Goal: Check status: Check status

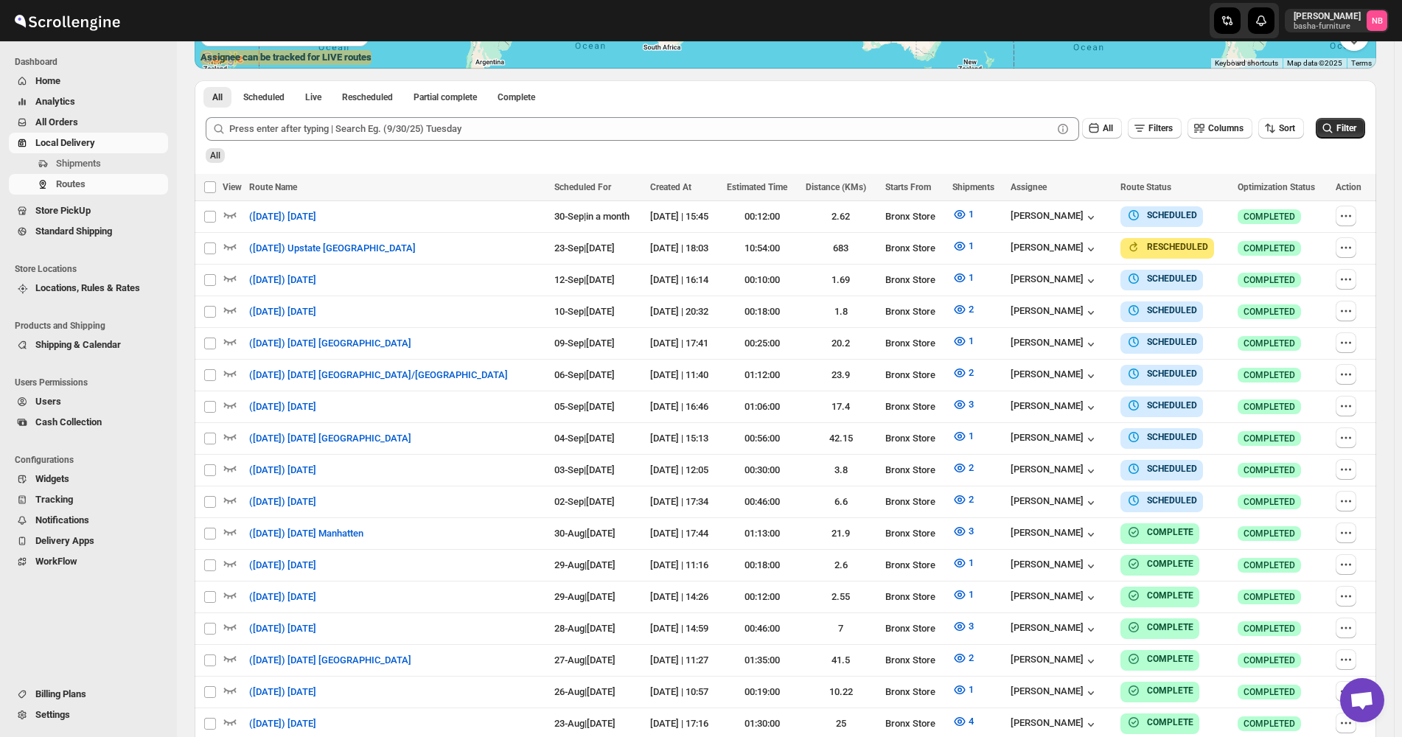
scroll to position [368, 0]
click at [1142, 96] on div "All Scheduled Live Rescheduled Partial complete Complete More views All Schedul…" at bounding box center [785, 93] width 1181 height 26
click at [952, 280] on icon "button" at bounding box center [959, 277] width 15 height 15
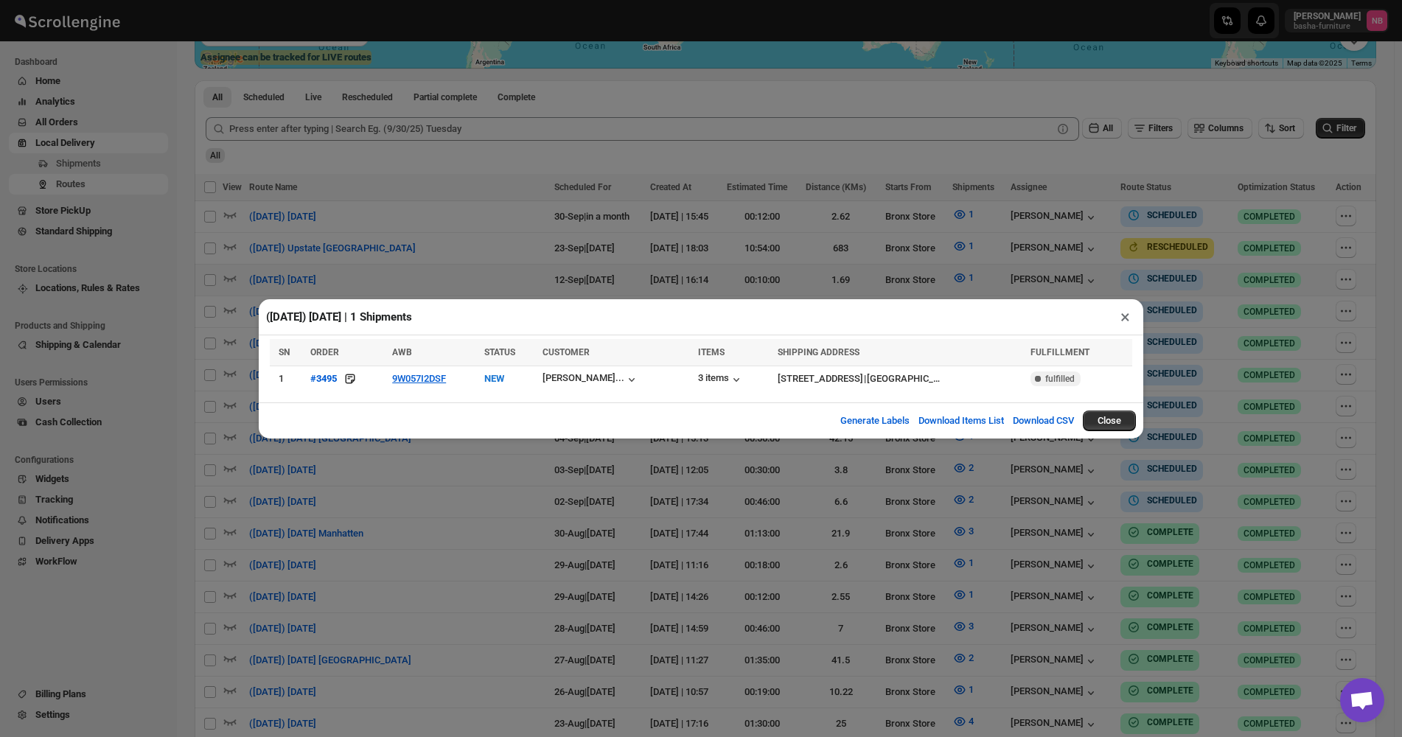
click at [392, 475] on div "([DATE]) [DATE] | 1 Shipments × SN ORDER AWB STATUS CUSTOMER ITEMS SHIPPING ADD…" at bounding box center [701, 368] width 1402 height 737
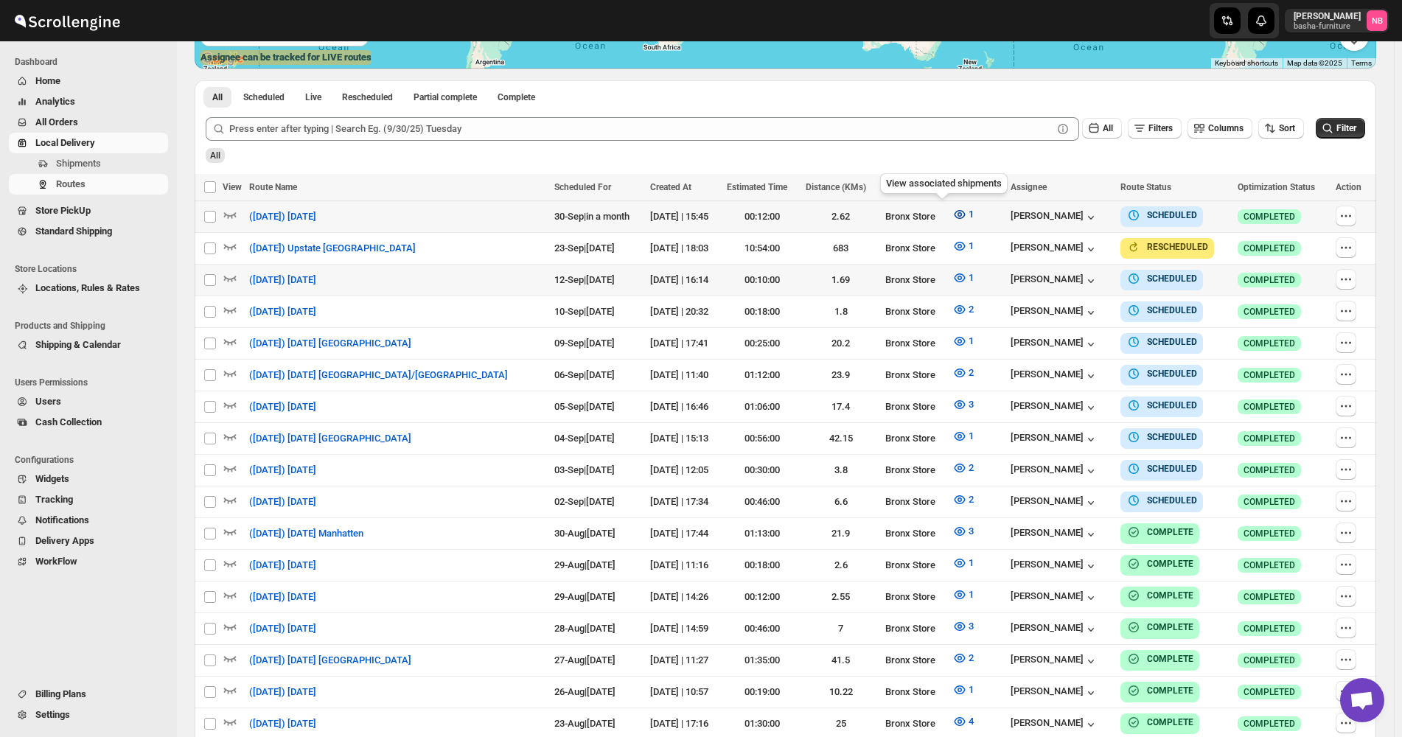
click at [952, 214] on icon "button" at bounding box center [959, 214] width 15 height 15
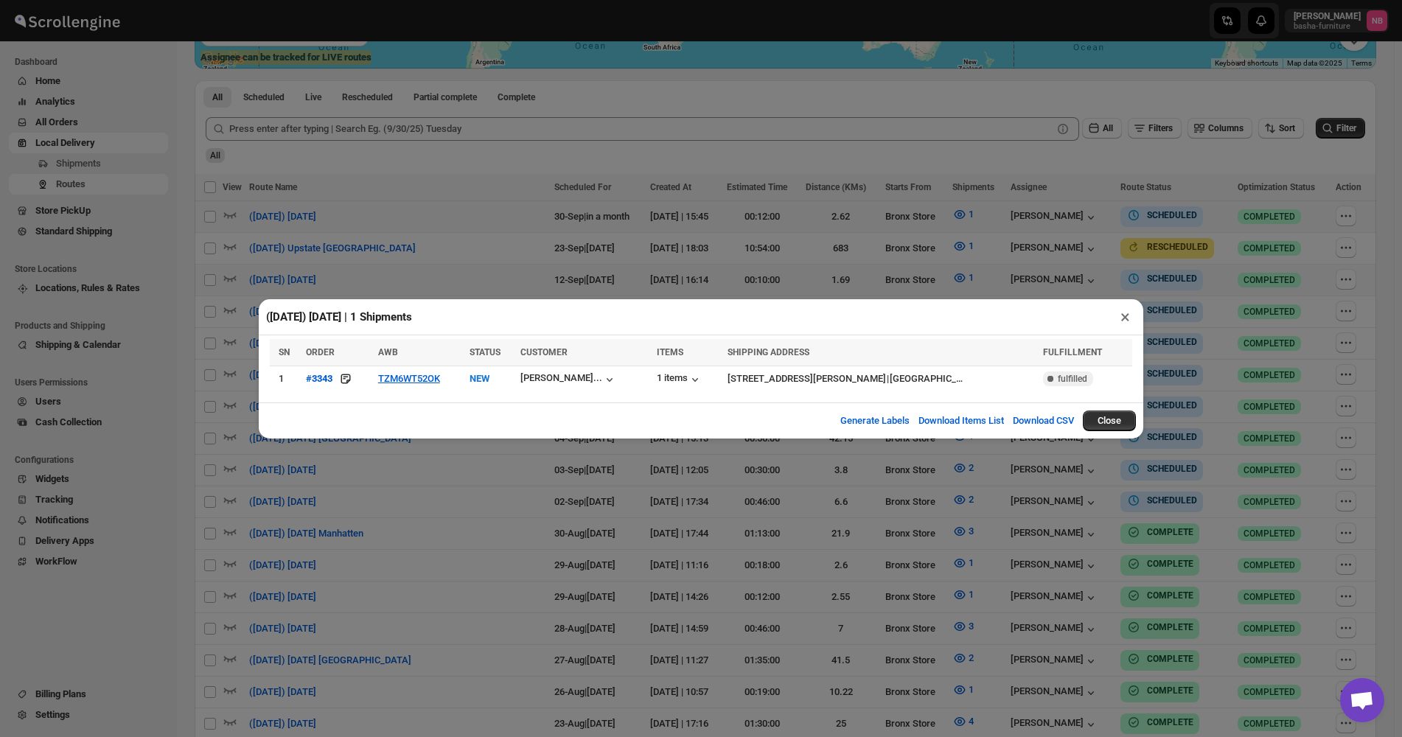
drag, startPoint x: 438, startPoint y: 520, endPoint x: 581, endPoint y: 408, distance: 181.6
click at [438, 520] on div "([DATE]) [DATE] | 1 Shipments × SN ORDER AWB STATUS CUSTOMER ITEMS SHIPPING ADD…" at bounding box center [701, 368] width 1402 height 737
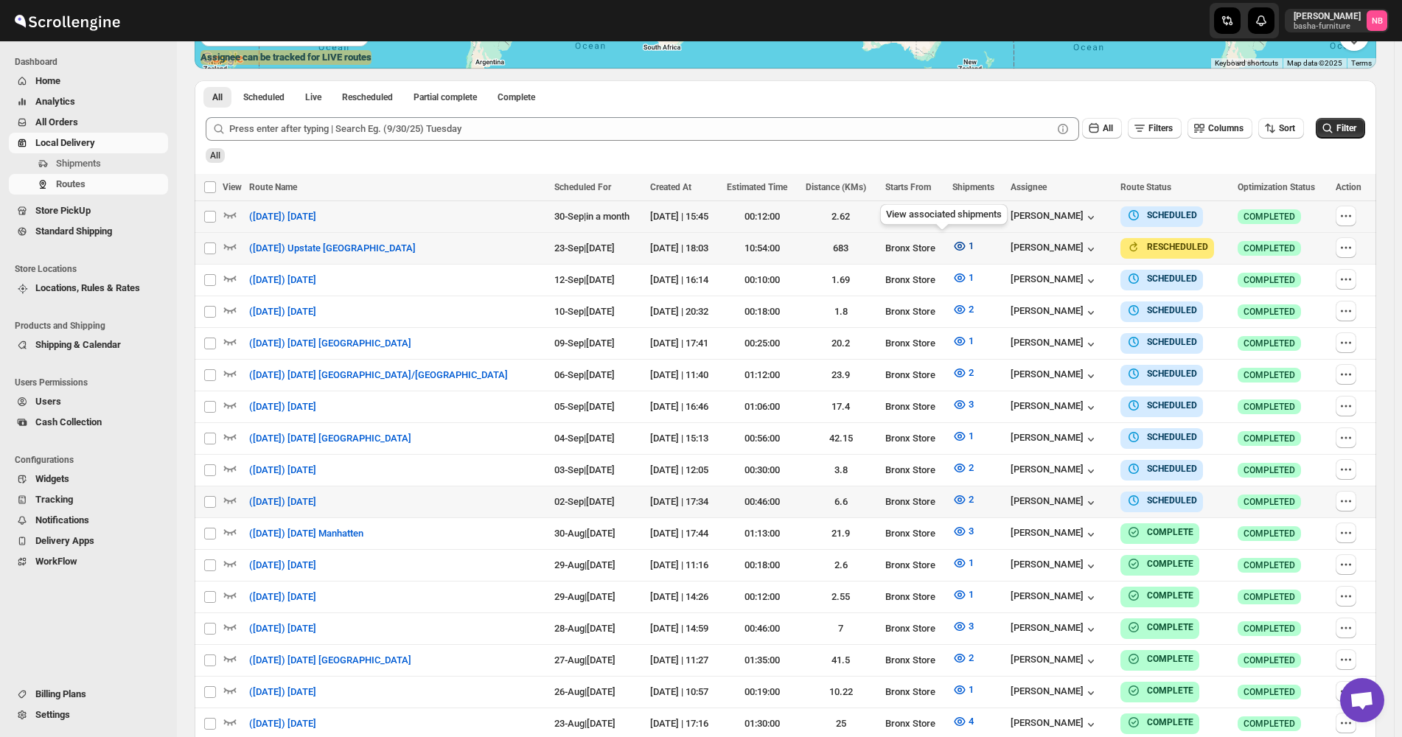
click at [957, 245] on icon "button" at bounding box center [959, 246] width 4 height 4
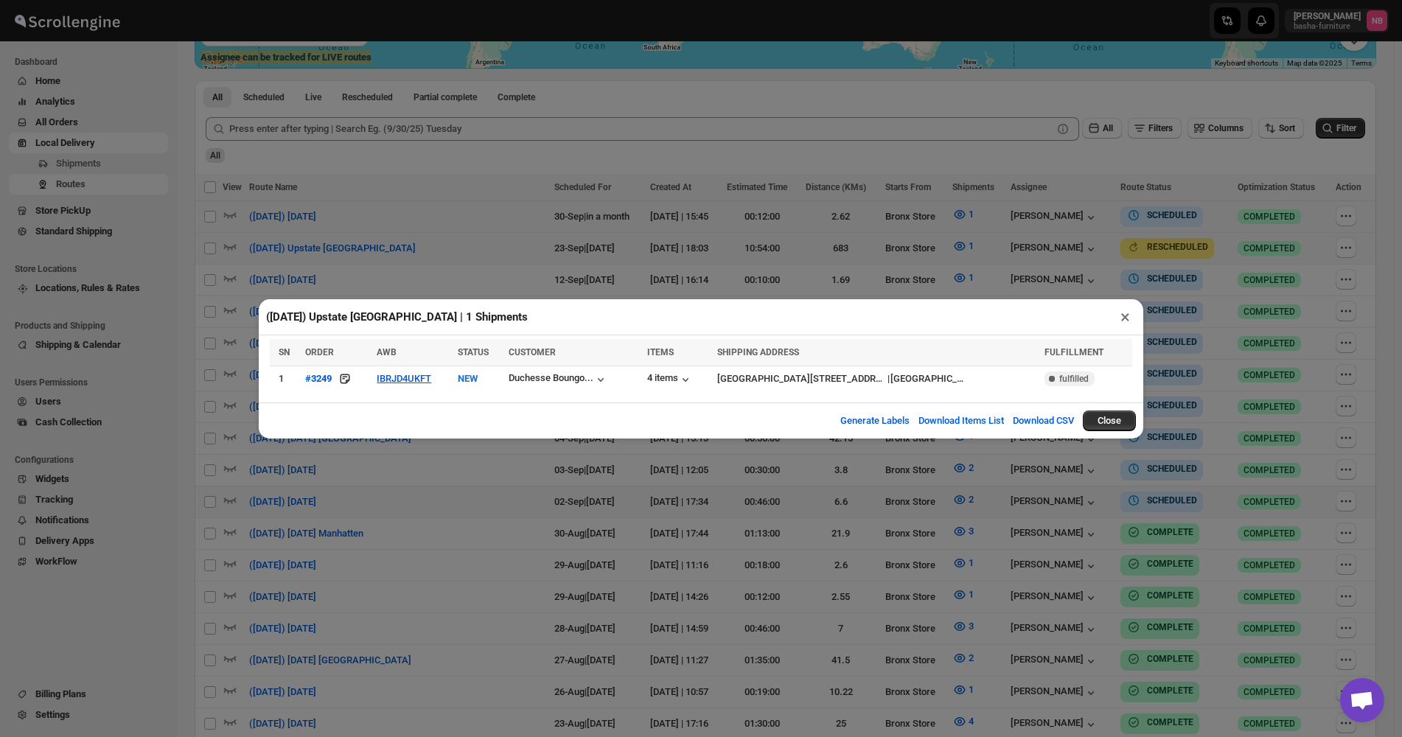
click at [396, 496] on div "([DATE]) Upstate [GEOGRAPHIC_DATA] | 1 Shipments × SN ORDER AWB STATUS CUSTOMER…" at bounding box center [701, 368] width 1402 height 737
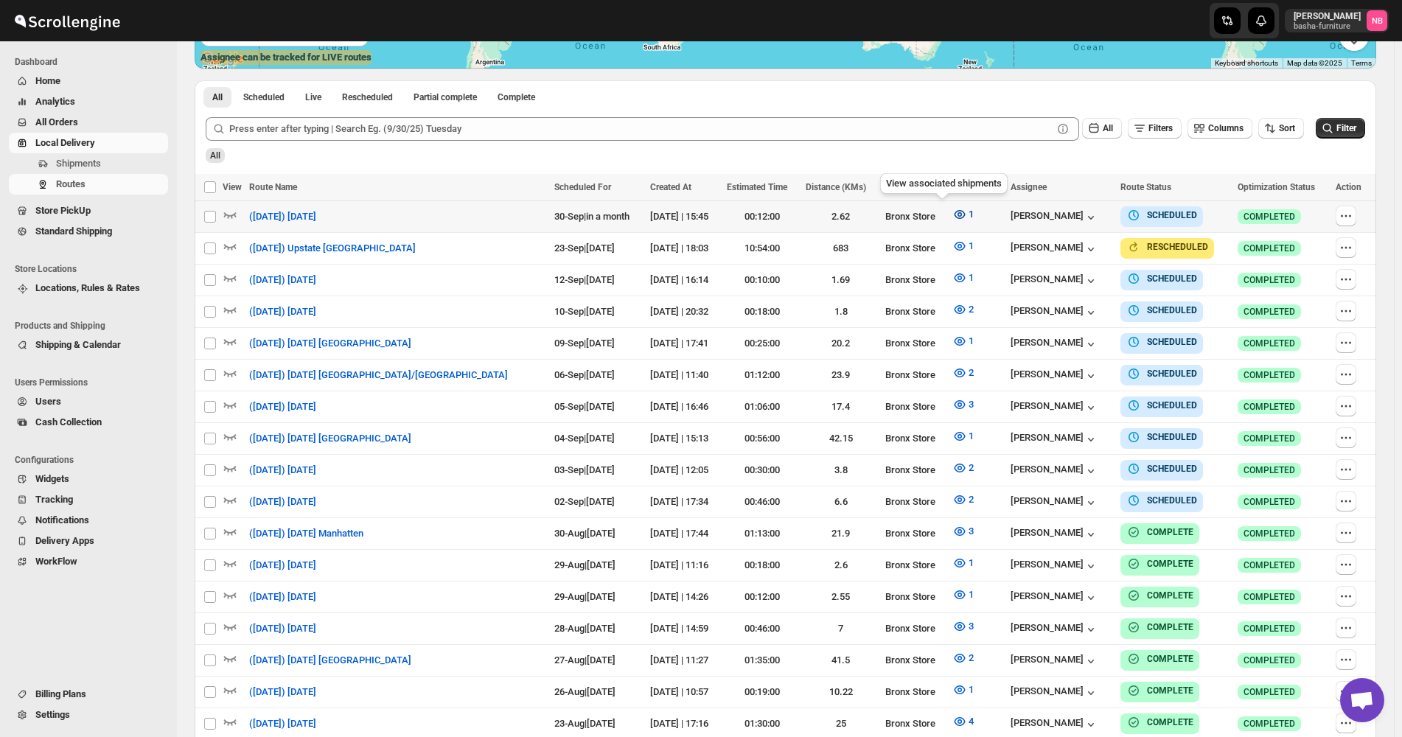
click at [952, 219] on icon "button" at bounding box center [959, 214] width 15 height 15
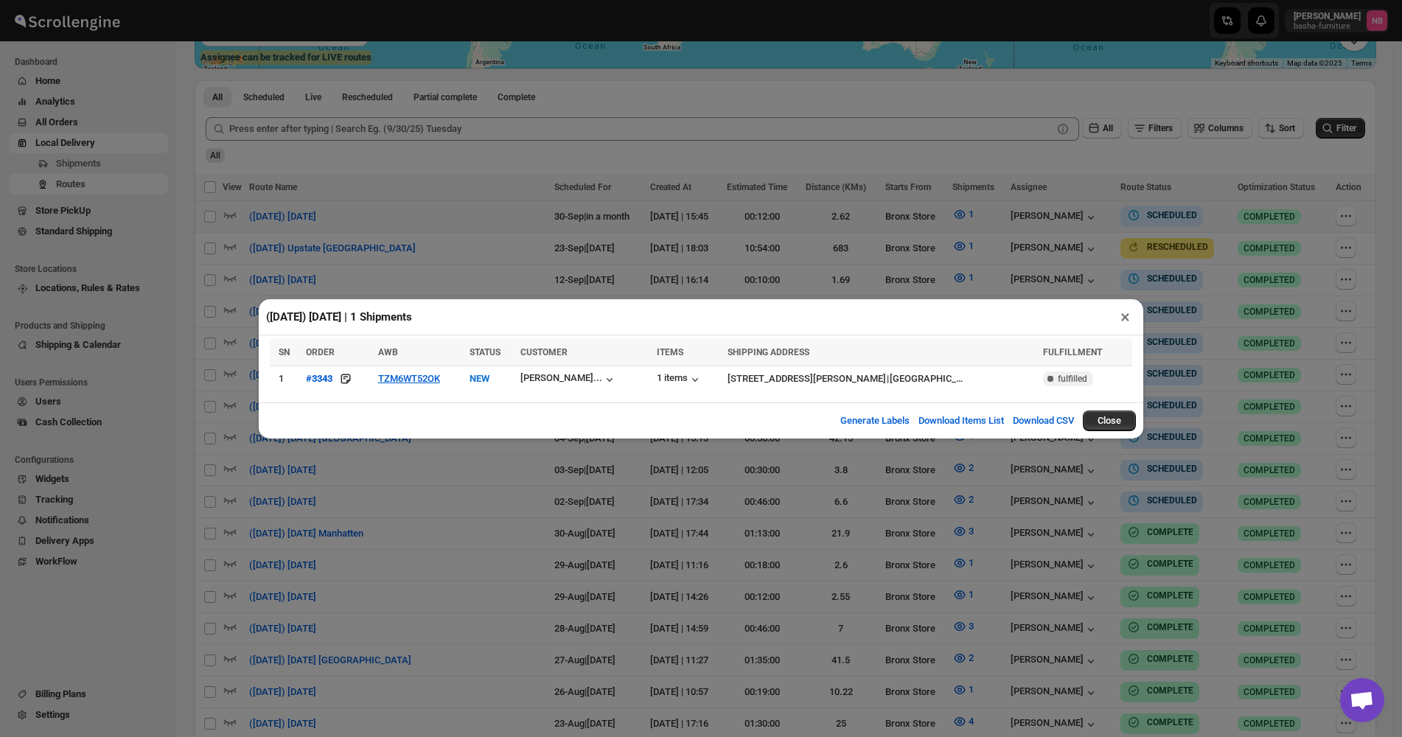
click at [338, 534] on div "([DATE]) [DATE] | 1 Shipments × SN ORDER AWB STATUS CUSTOMER ITEMS SHIPPING ADD…" at bounding box center [701, 368] width 1402 height 737
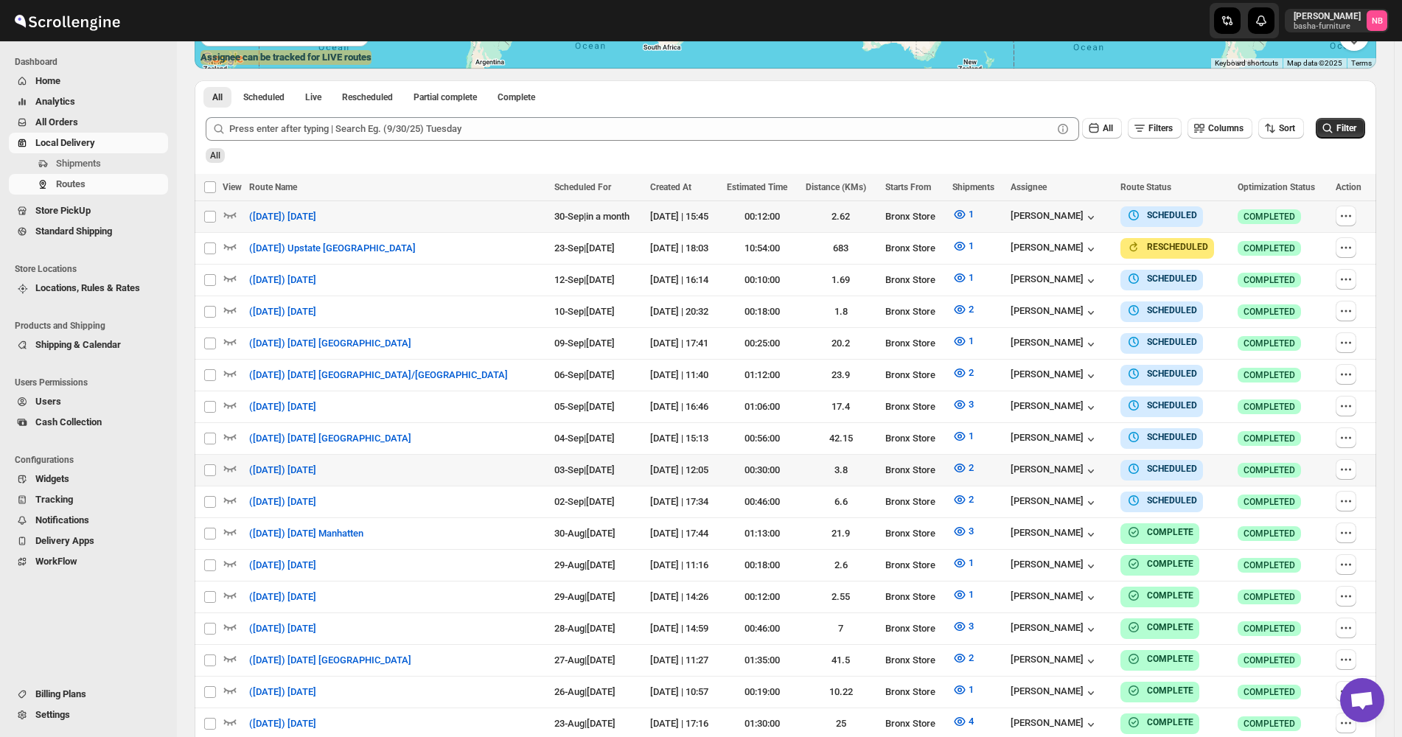
click at [127, 122] on span "All Orders" at bounding box center [100, 122] width 130 height 15
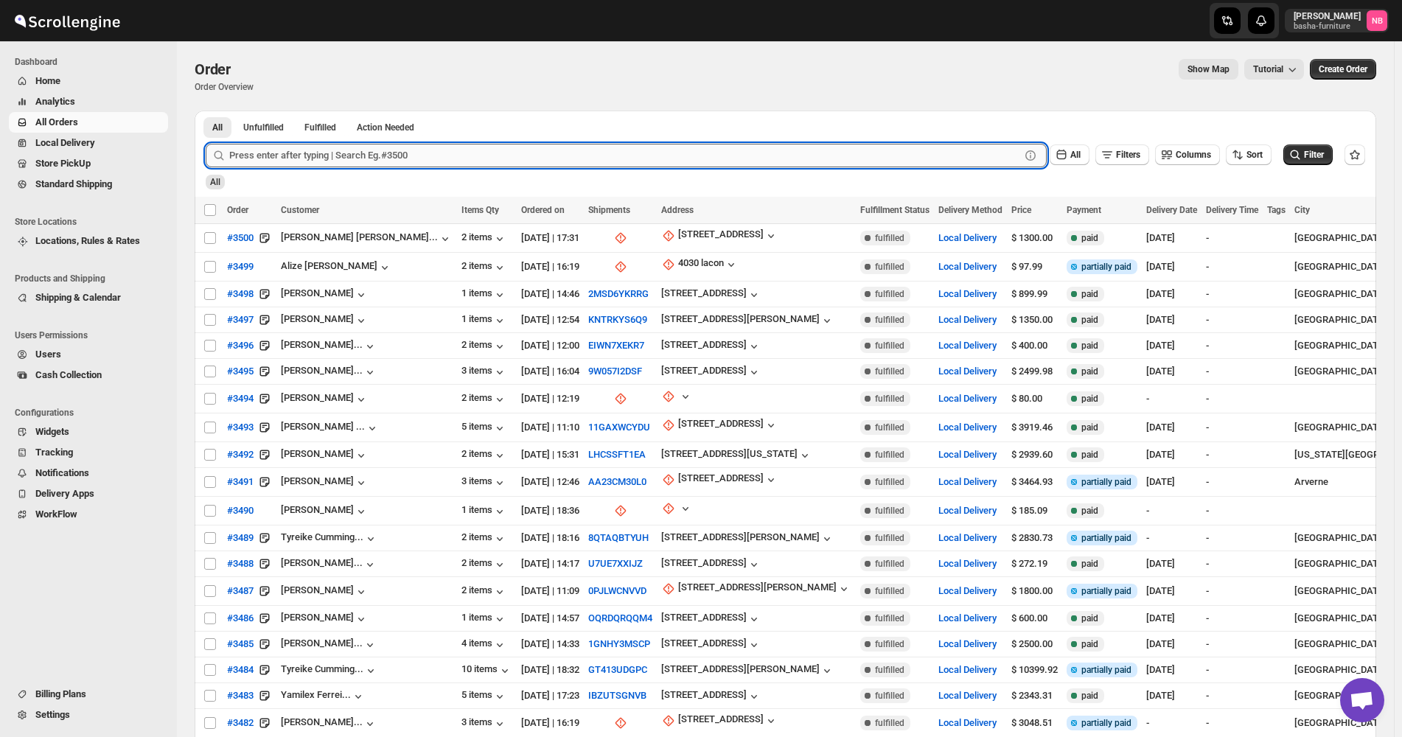
click at [487, 164] on input "text" at bounding box center [624, 156] width 791 height 24
type input "3056"
click at [380, 165] on input "3056" at bounding box center [611, 156] width 764 height 24
click at [206, 111] on button "Submit" at bounding box center [227, 118] width 42 height 15
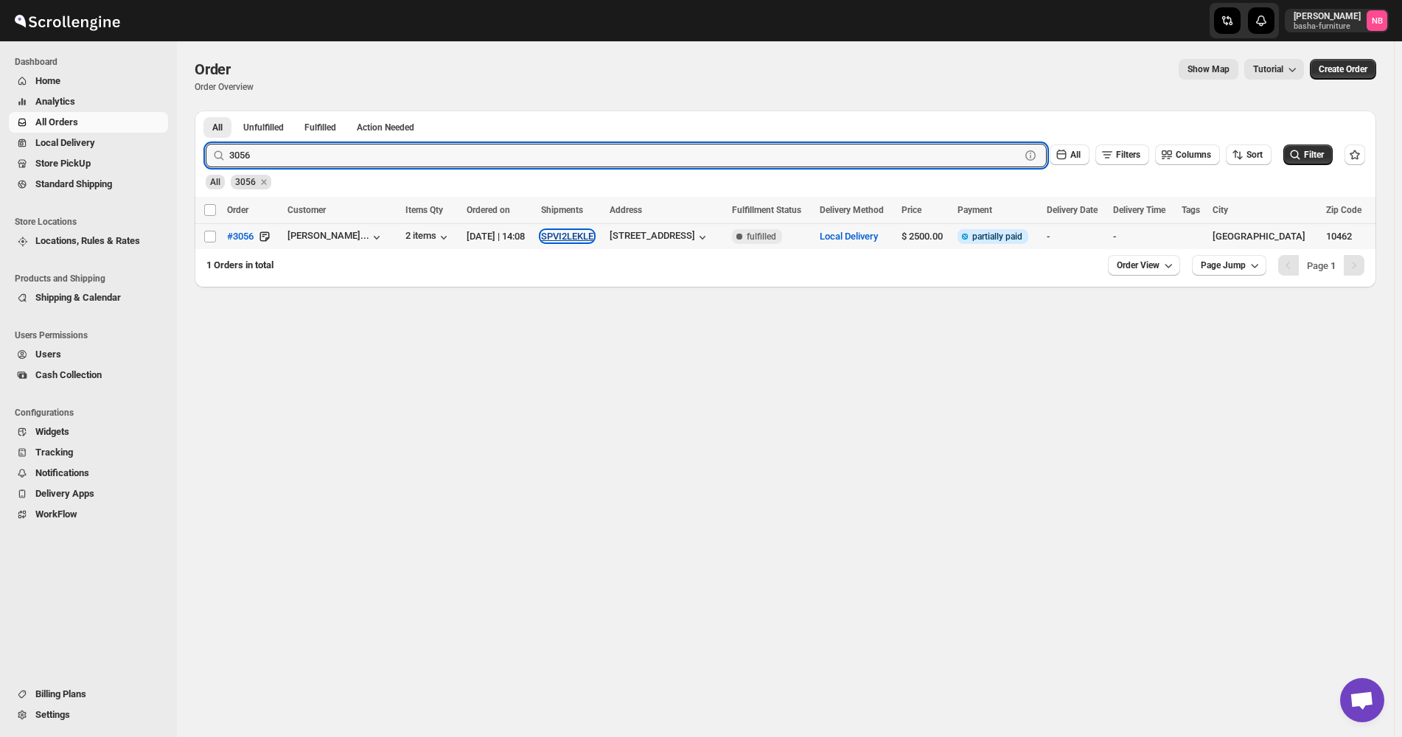
click at [593, 232] on button "SPVI2LEKLE" at bounding box center [567, 236] width 52 height 11
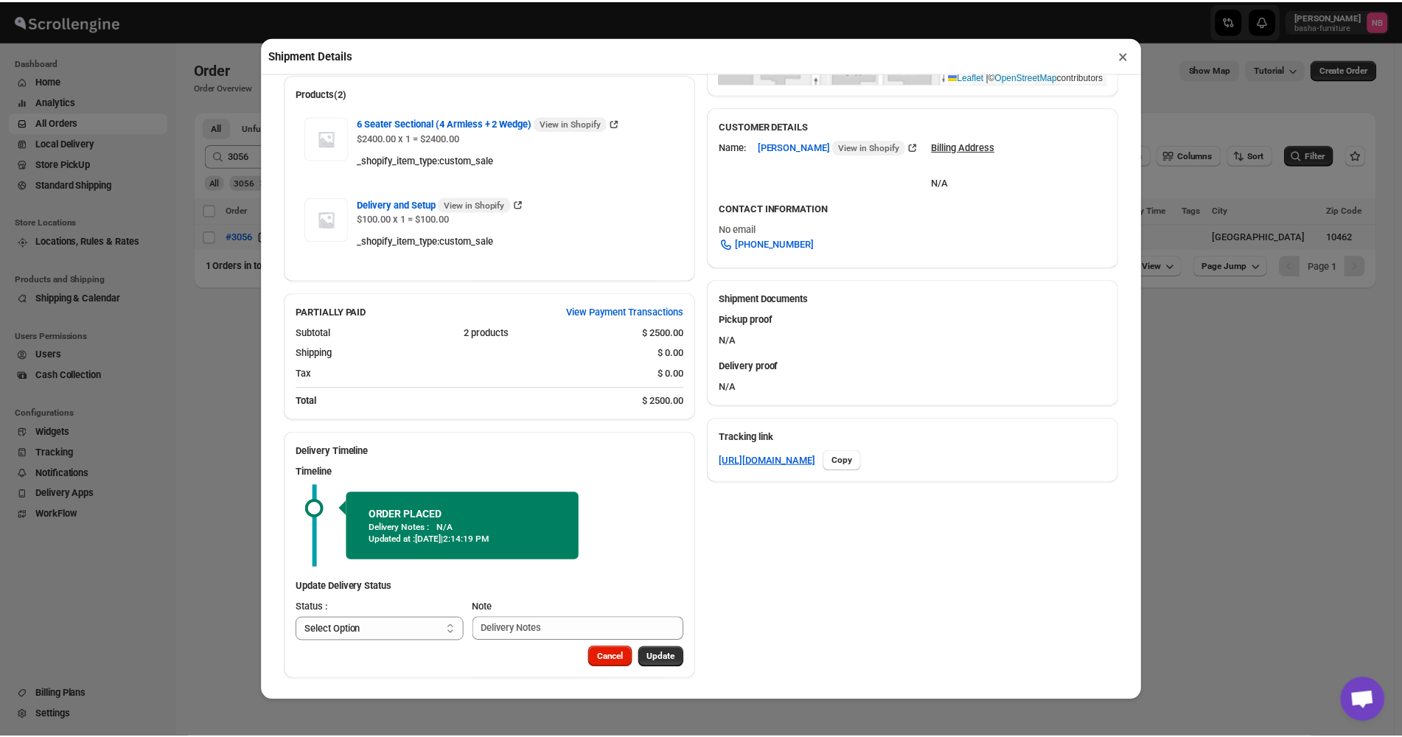
scroll to position [411, 0]
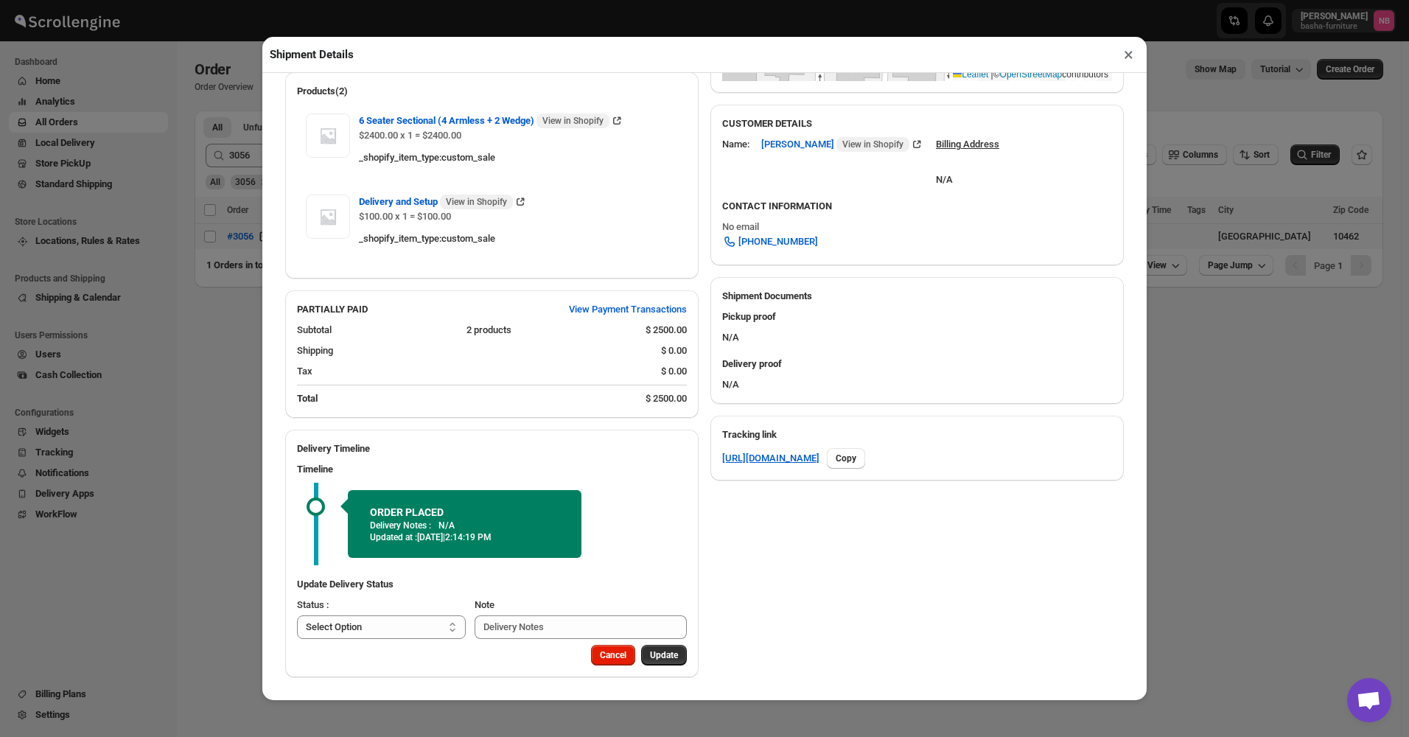
click at [1128, 56] on button "×" at bounding box center [1128, 54] width 21 height 21
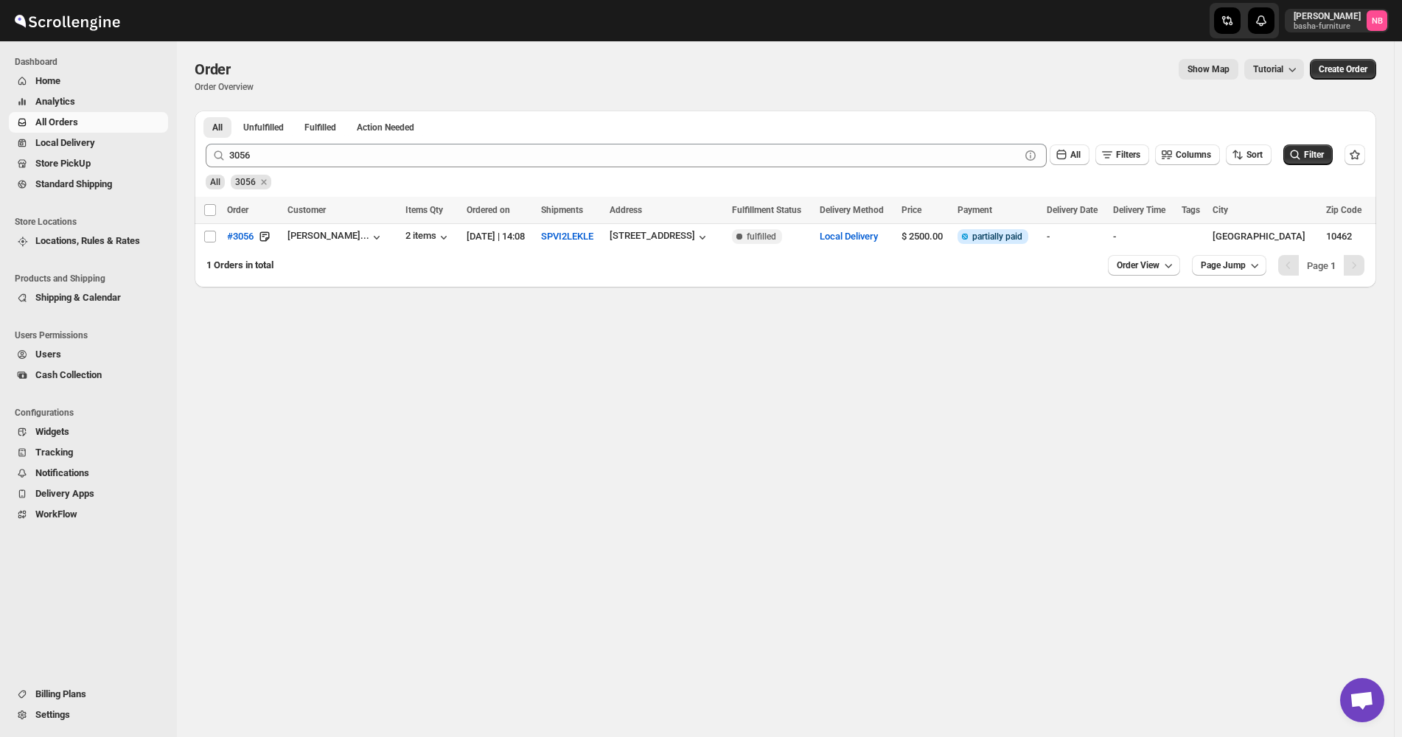
click at [87, 78] on span "Home" at bounding box center [100, 81] width 130 height 15
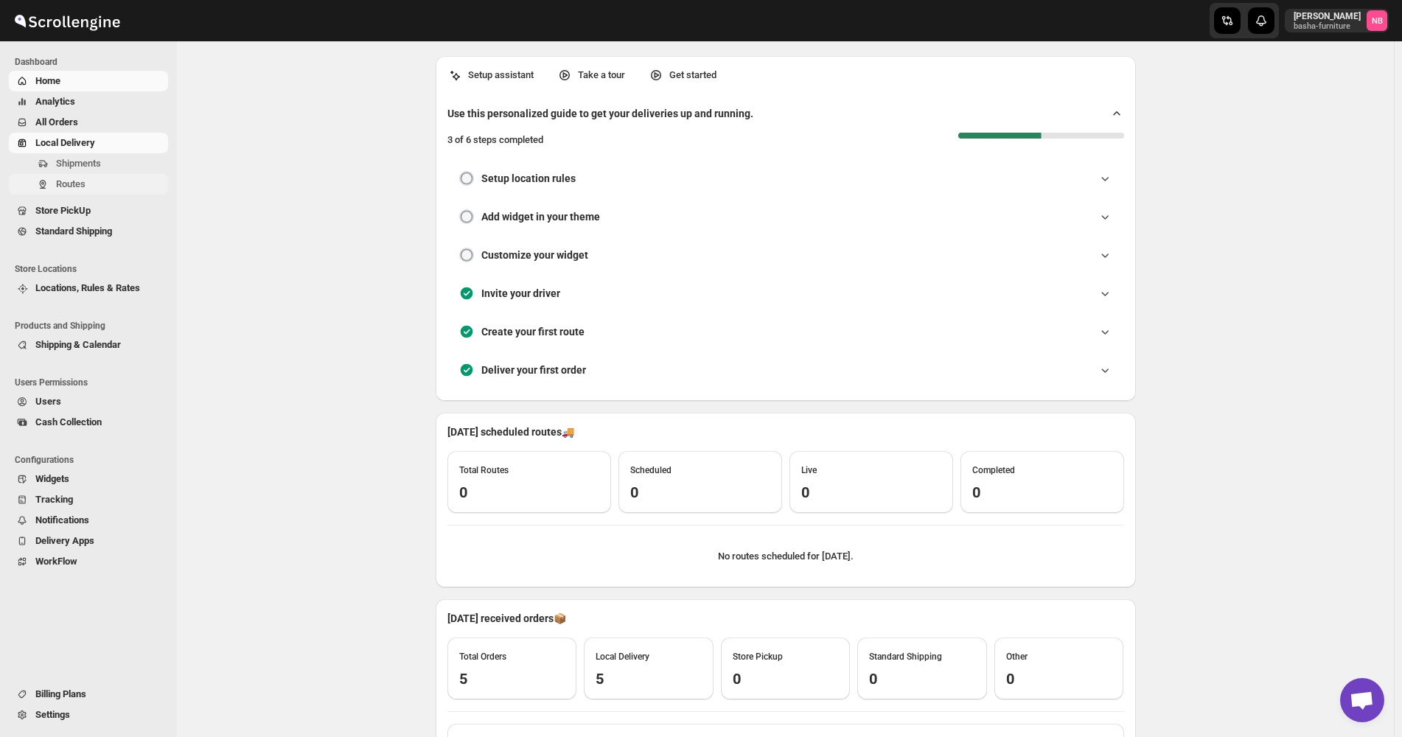
click at [83, 184] on span "Routes" at bounding box center [70, 183] width 29 height 11
